Goal: Information Seeking & Learning: Compare options

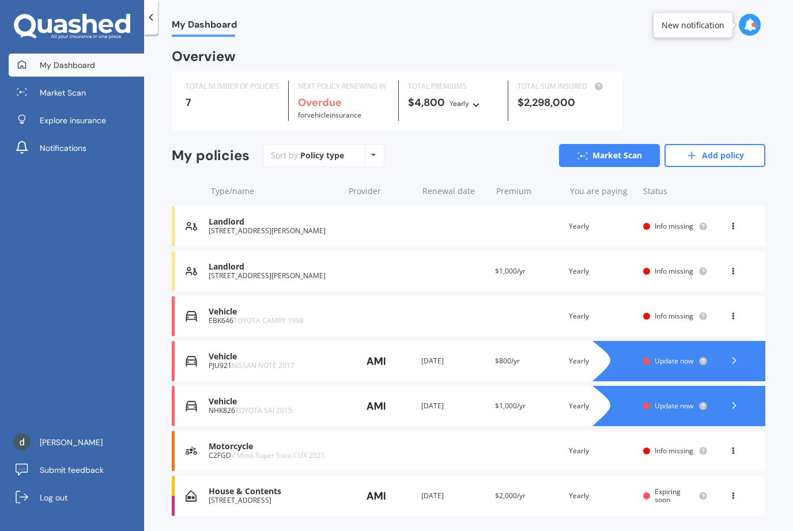
click at [585, 223] on div "You are paying Yearly" at bounding box center [601, 227] width 65 height 12
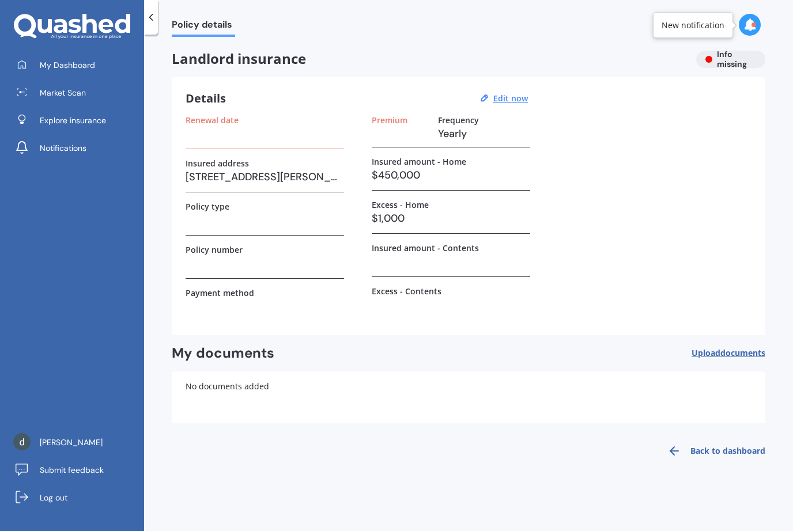
click at [517, 99] on u "Edit now" at bounding box center [510, 98] width 35 height 11
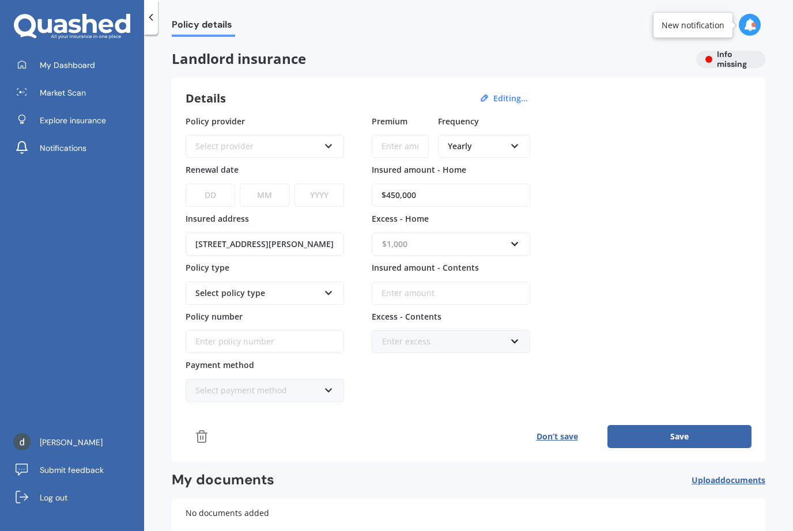
click at [514, 241] on input "text" at bounding box center [447, 244] width 148 height 22
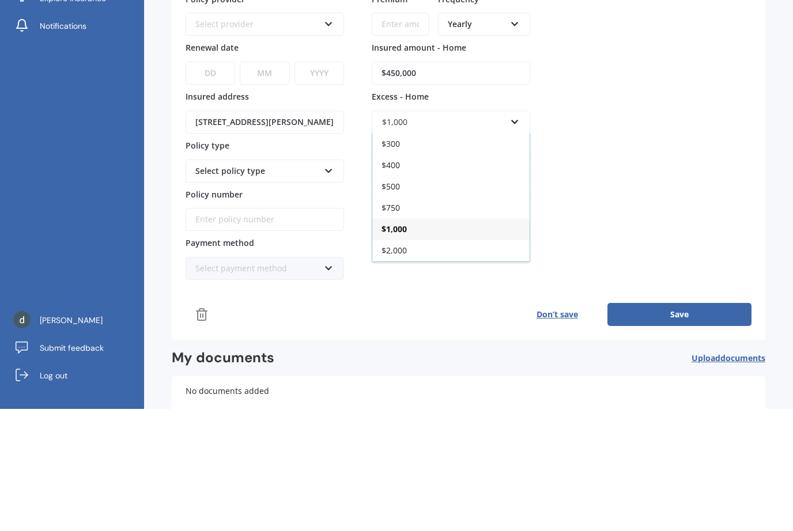
click at [469, 298] on div "$500" at bounding box center [450, 308] width 157 height 21
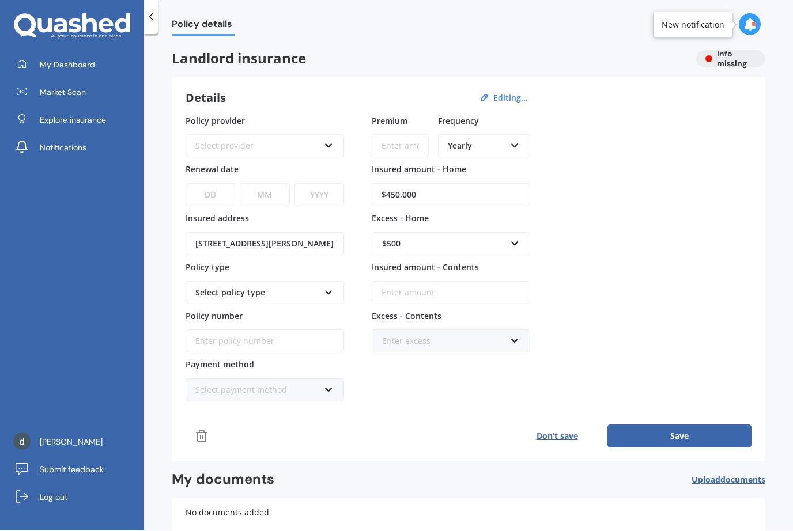
click at [328, 287] on icon at bounding box center [329, 291] width 10 height 8
click at [151, 18] on polyline at bounding box center [151, 17] width 3 height 6
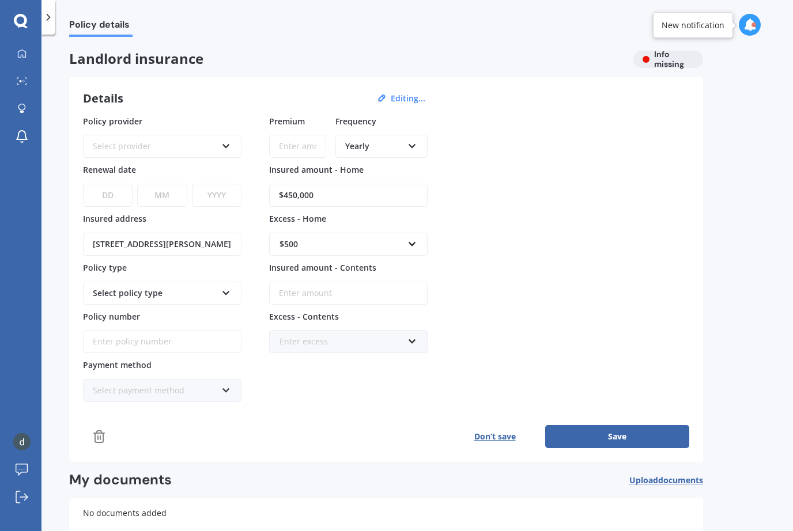
click at [23, 21] on icon at bounding box center [21, 21] width 14 height 15
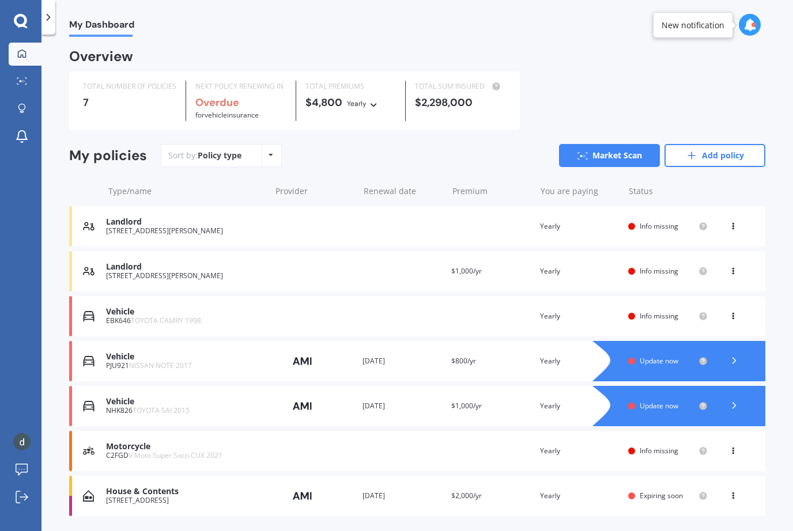
click at [617, 154] on link "Market Scan" at bounding box center [609, 155] width 101 height 23
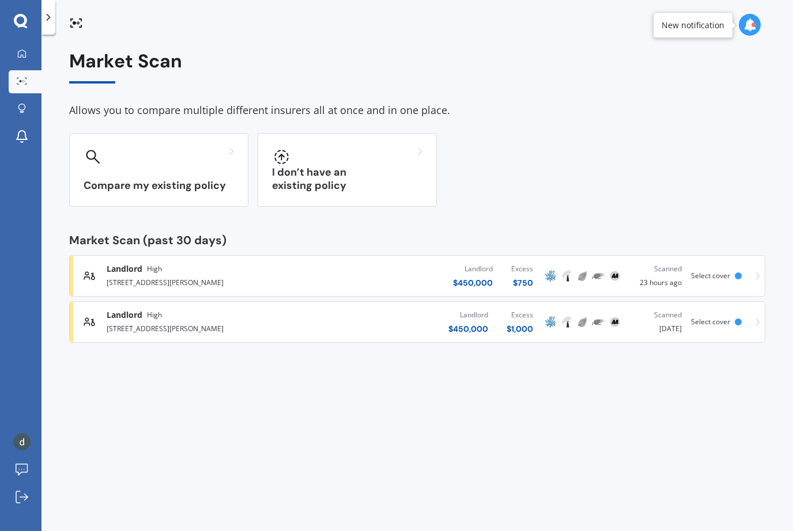
click at [342, 177] on div "I don’t have an existing policy" at bounding box center [347, 170] width 179 height 74
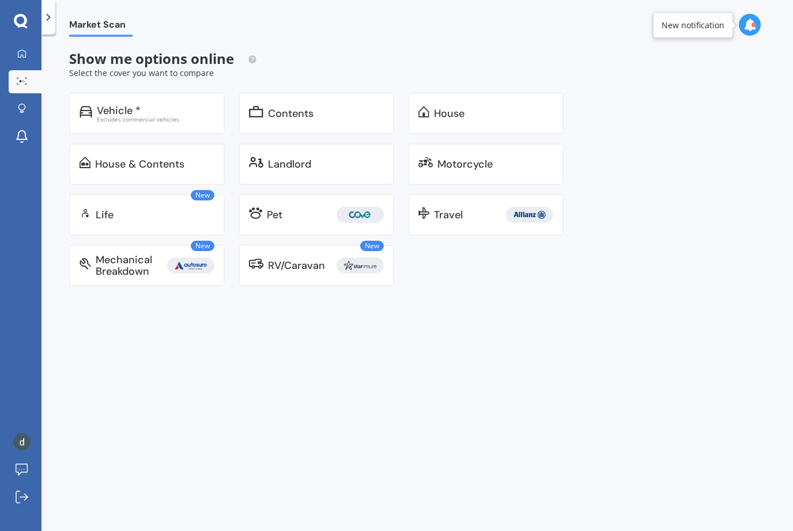
click at [306, 162] on div "Landlord" at bounding box center [289, 164] width 43 height 12
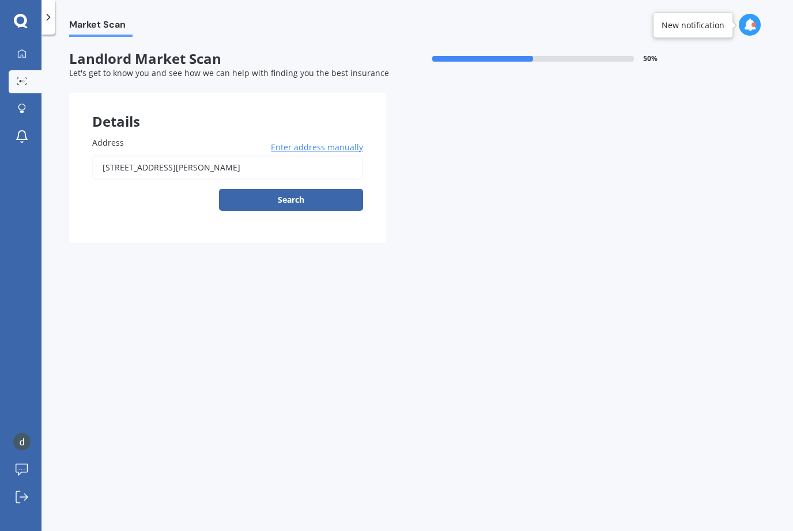
click at [302, 191] on button "Search" at bounding box center [291, 200] width 144 height 22
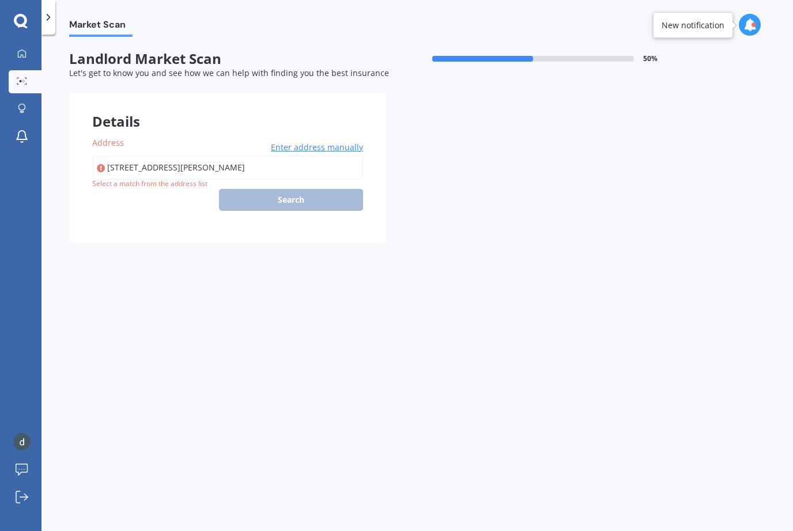
type input "65 Resthill Crescent, Glenview, Hamilton 3206"
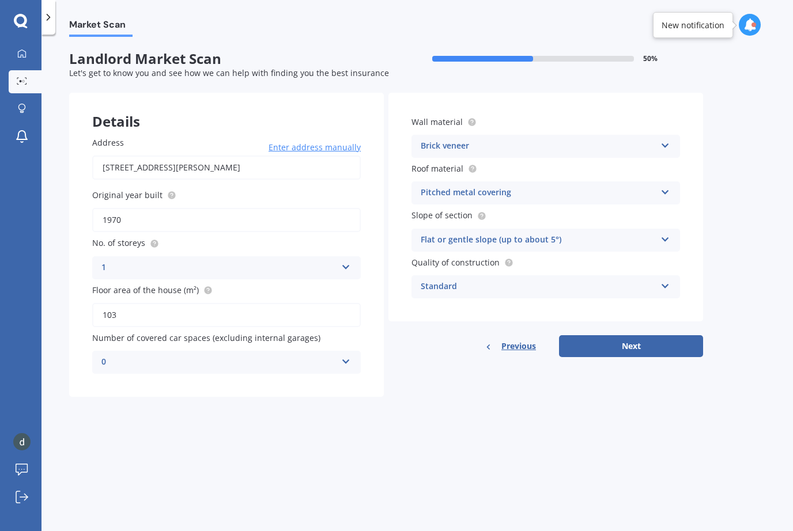
click at [634, 340] on button "Next" at bounding box center [631, 346] width 144 height 22
select select "13"
select select "04"
select select "1972"
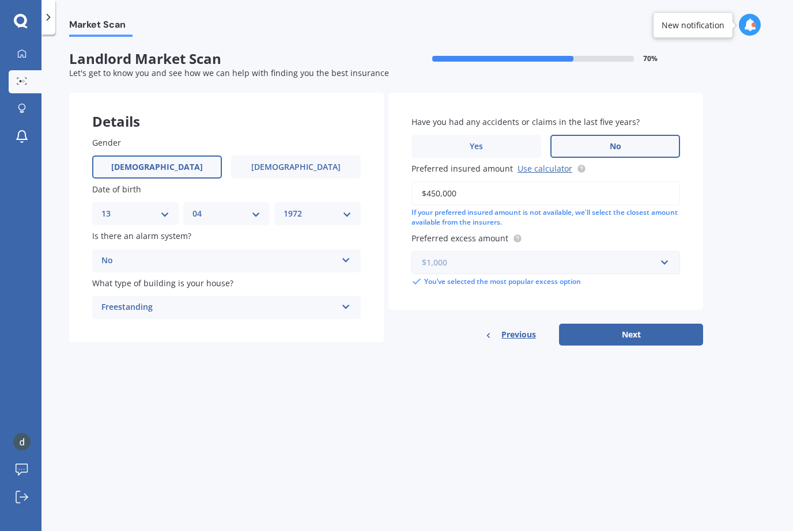
click at [669, 252] on input "text" at bounding box center [542, 263] width 258 height 22
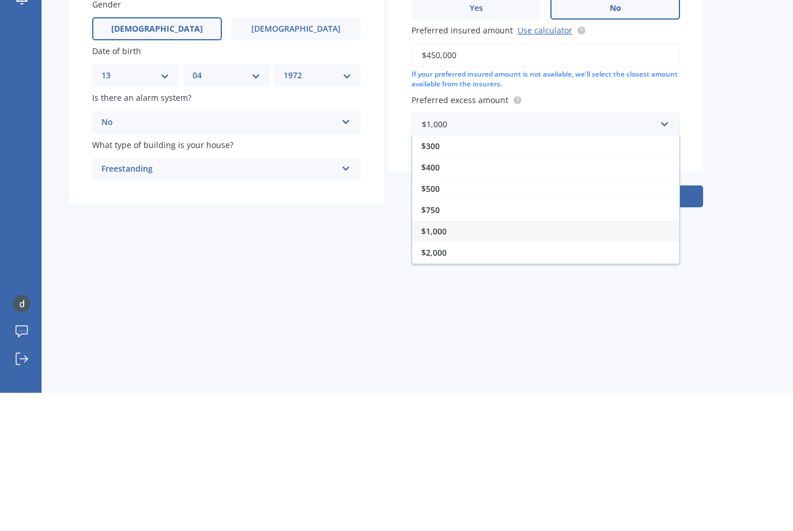
click at [562, 316] on div "$500" at bounding box center [545, 326] width 267 height 21
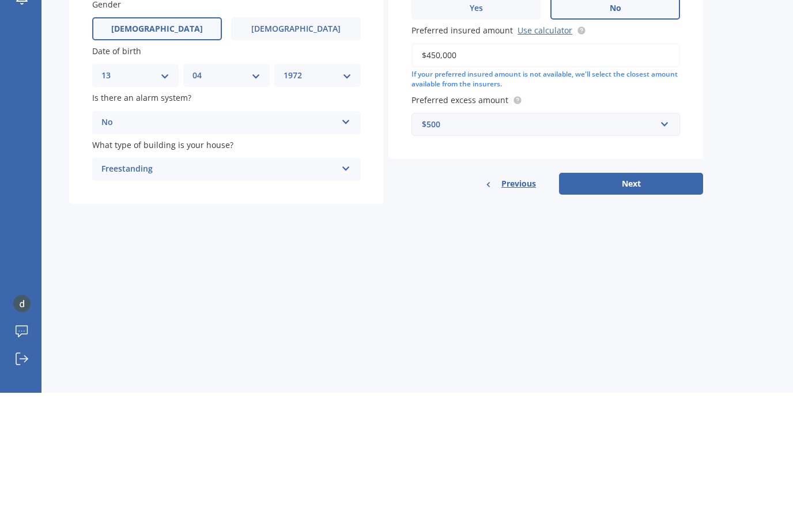
scroll to position [38, 0]
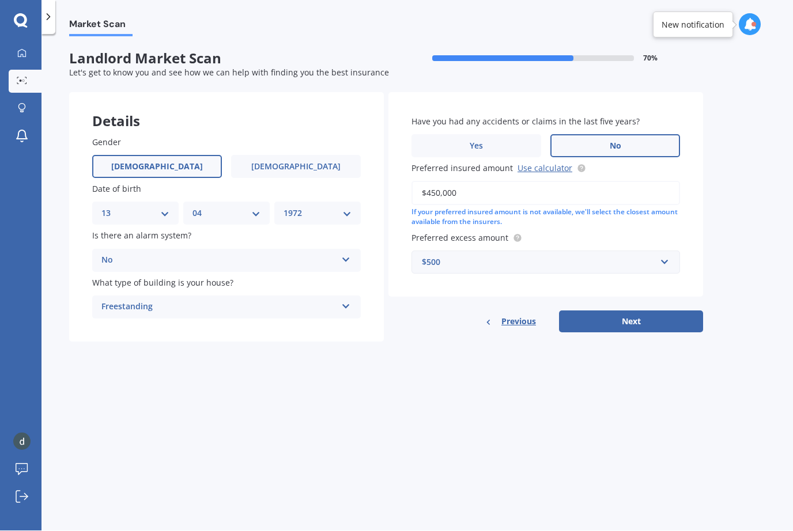
click at [641, 311] on button "Next" at bounding box center [631, 322] width 144 height 22
select select "13"
select select "04"
select select "1972"
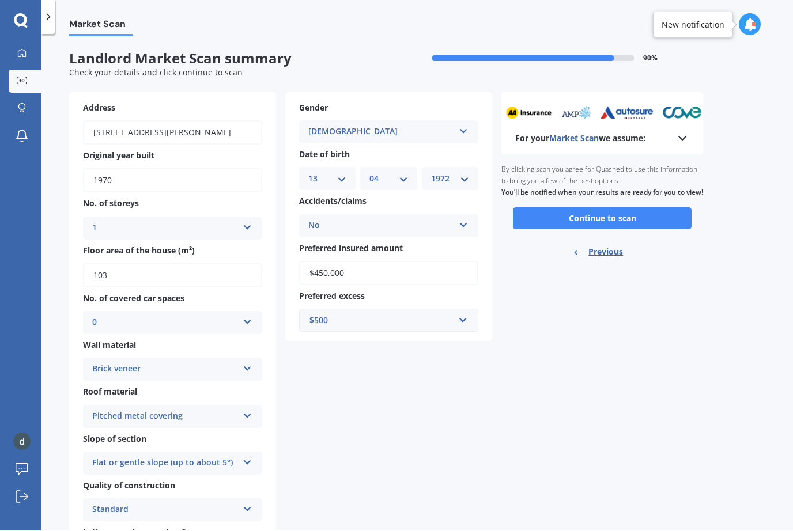
click at [617, 208] on button "Continue to scan" at bounding box center [602, 219] width 179 height 22
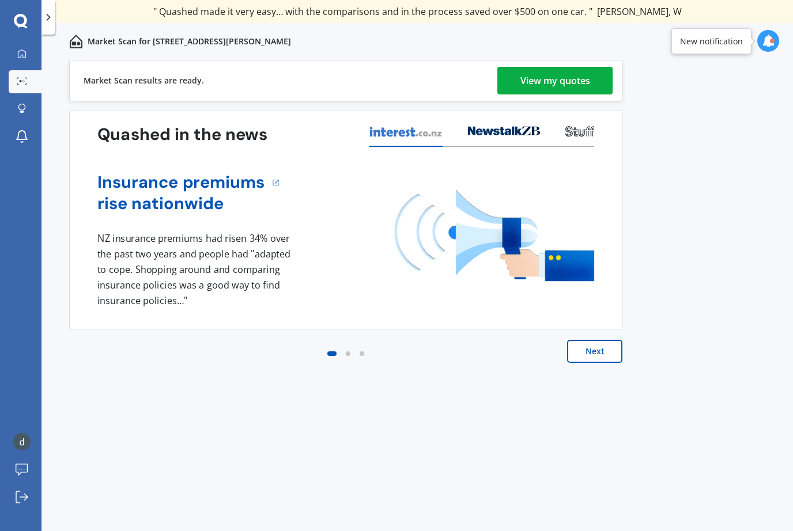
click at [577, 78] on div "View my quotes" at bounding box center [555, 81] width 70 height 28
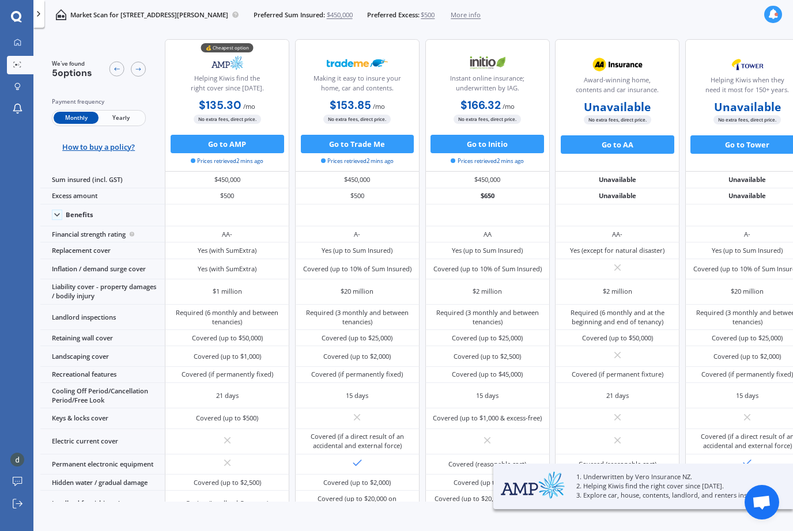
click at [134, 114] on span "Yearly" at bounding box center [121, 118] width 45 height 12
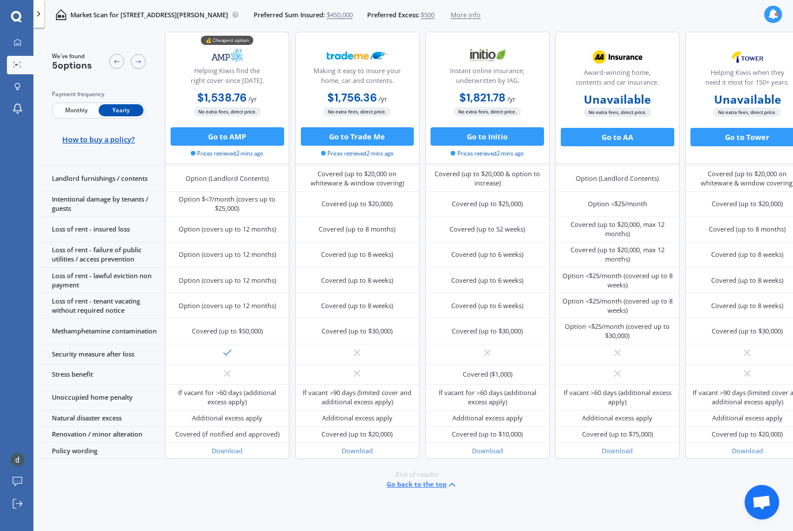
scroll to position [687, 0]
click at [368, 455] on link "Download" at bounding box center [357, 451] width 31 height 9
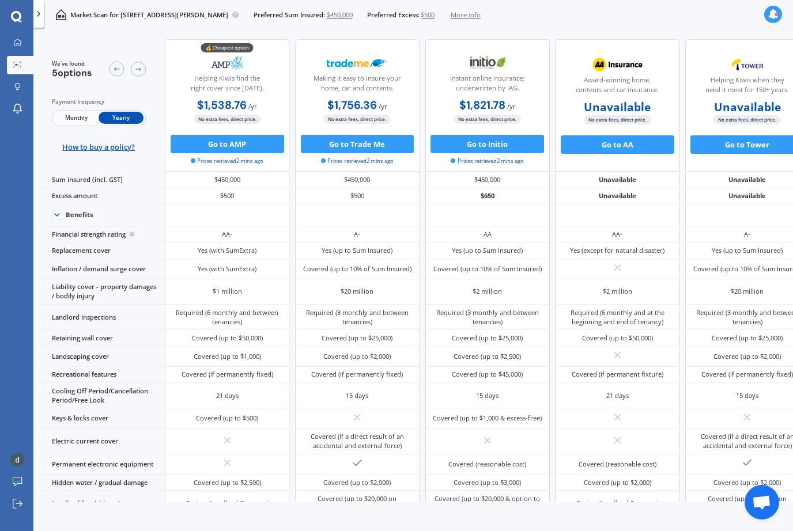
scroll to position [0, 0]
click at [507, 143] on button "Go to Initio" at bounding box center [486, 144] width 113 height 18
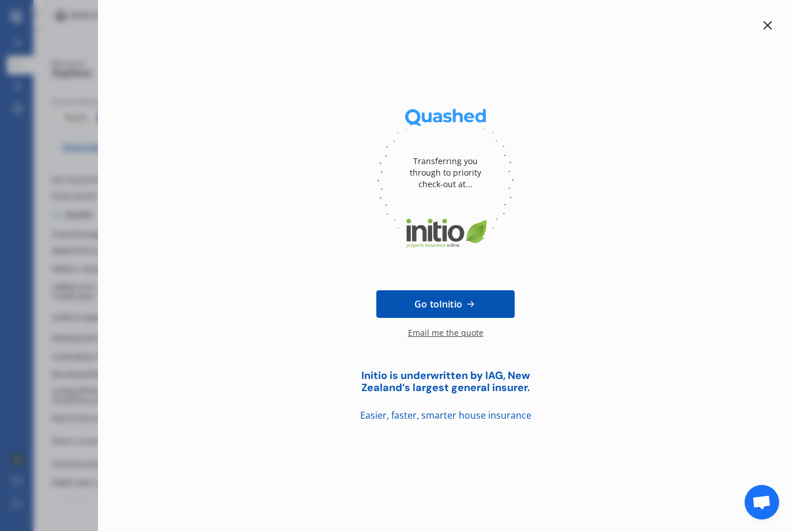
click at [668, 377] on div "Initio is underwritten by IAG, New Zealand’s largest general insurer. Easier, f…" at bounding box center [445, 396] width 658 height 53
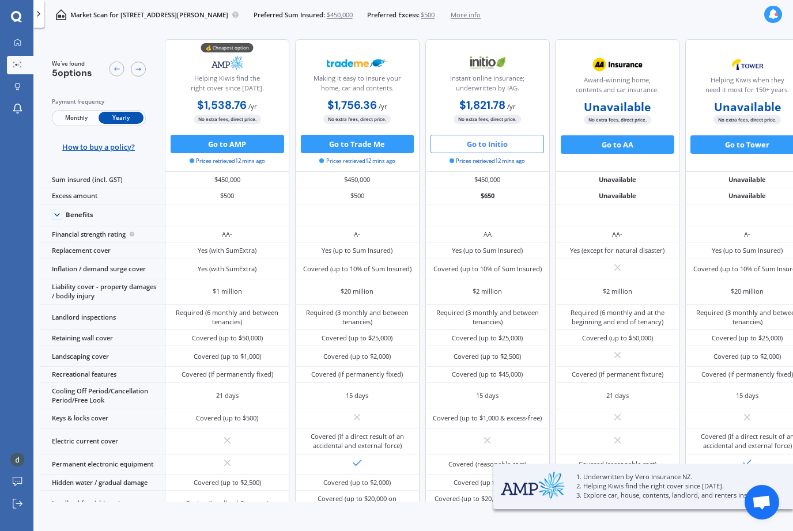
click at [239, 145] on button "Go to AMP" at bounding box center [227, 144] width 113 height 18
